Goal: Go to known website: Access a specific website the user already knows

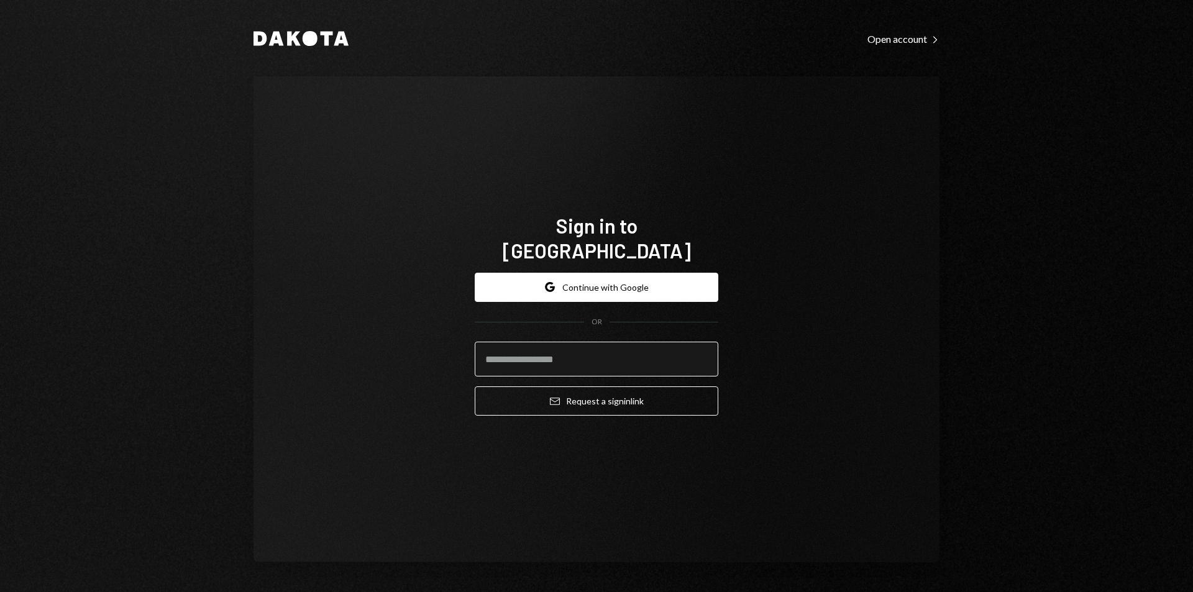
click at [578, 344] on input "email" at bounding box center [597, 359] width 244 height 35
paste input "**********"
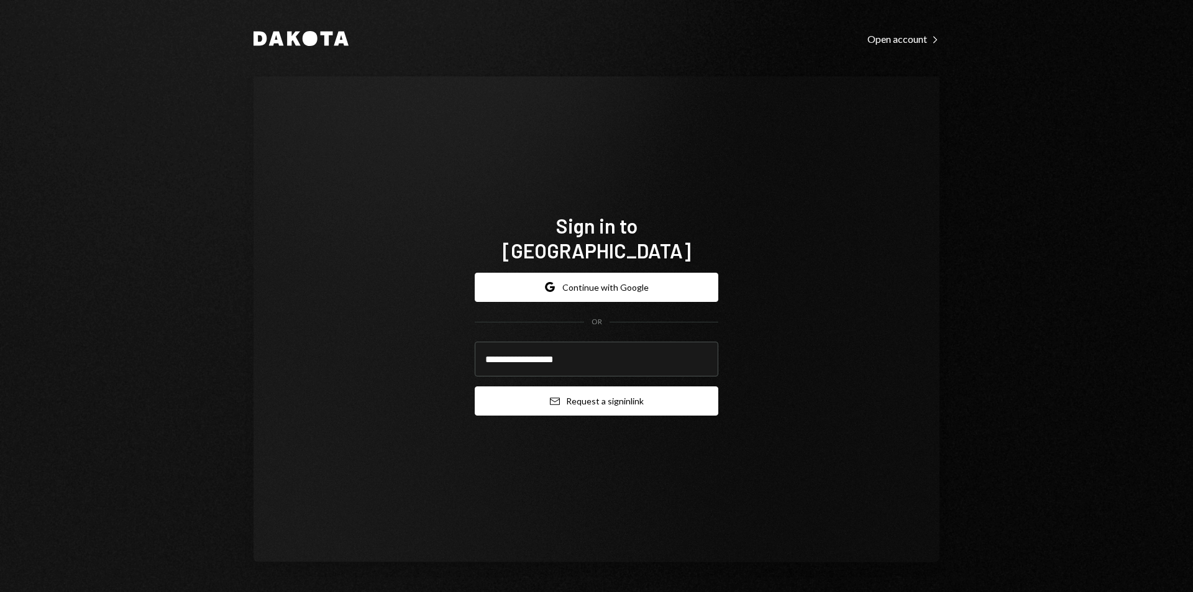
type input "**********"
click at [619, 393] on button "Email Request a sign in link" at bounding box center [597, 400] width 244 height 29
